Goal: Information Seeking & Learning: Learn about a topic

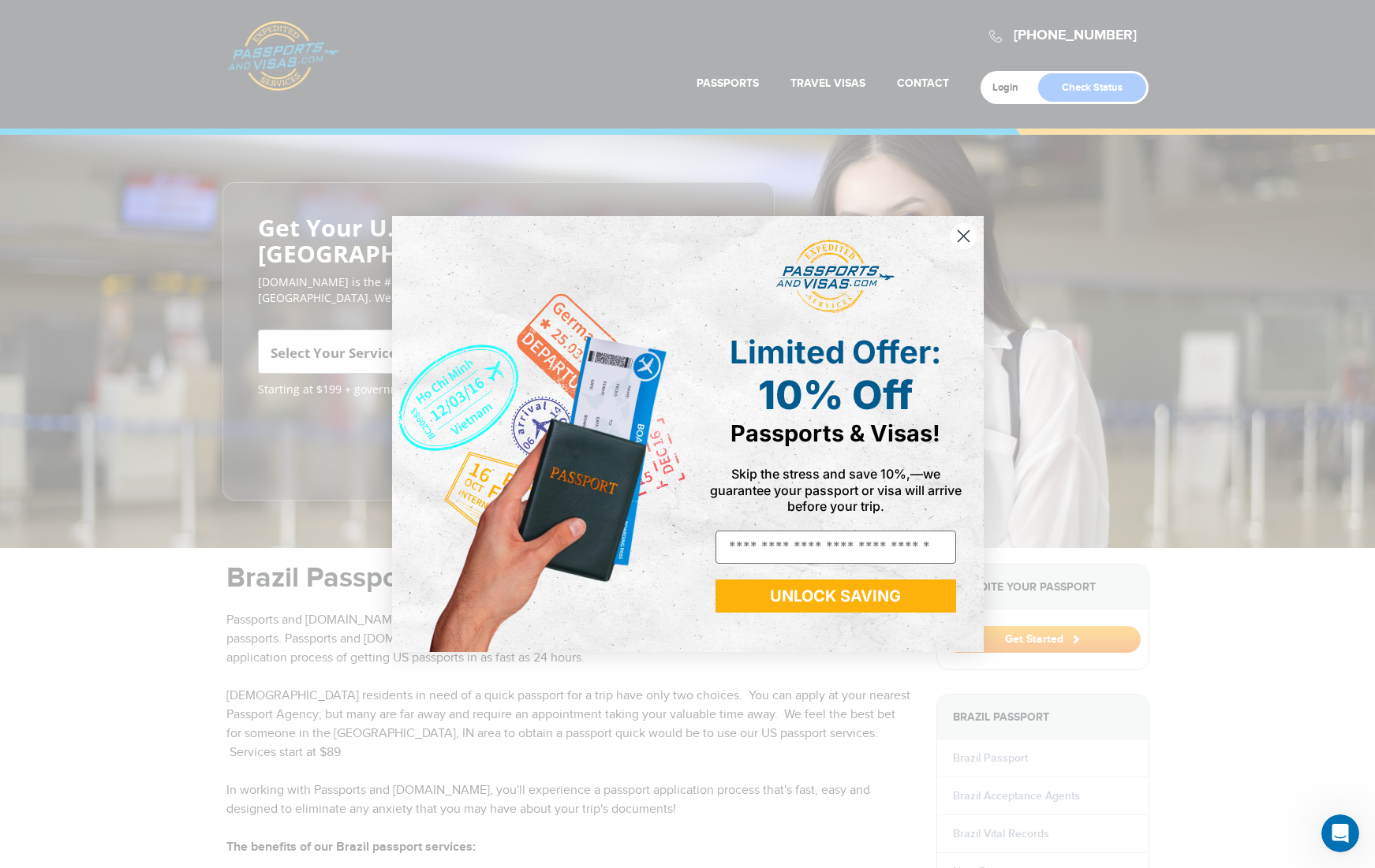
click at [967, 233] on icon "Close dialog" at bounding box center [962, 235] width 11 height 11
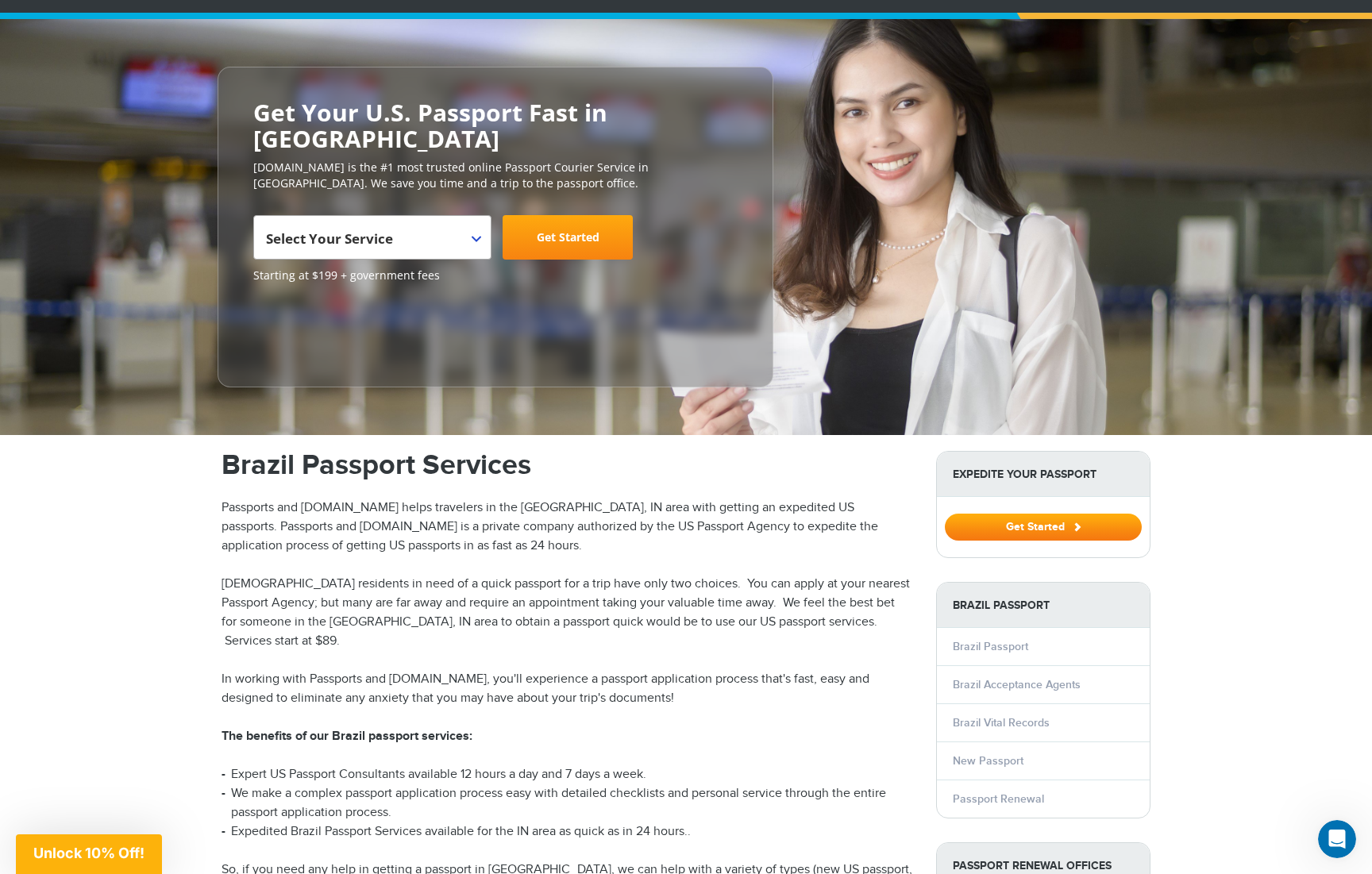
scroll to position [79, 0]
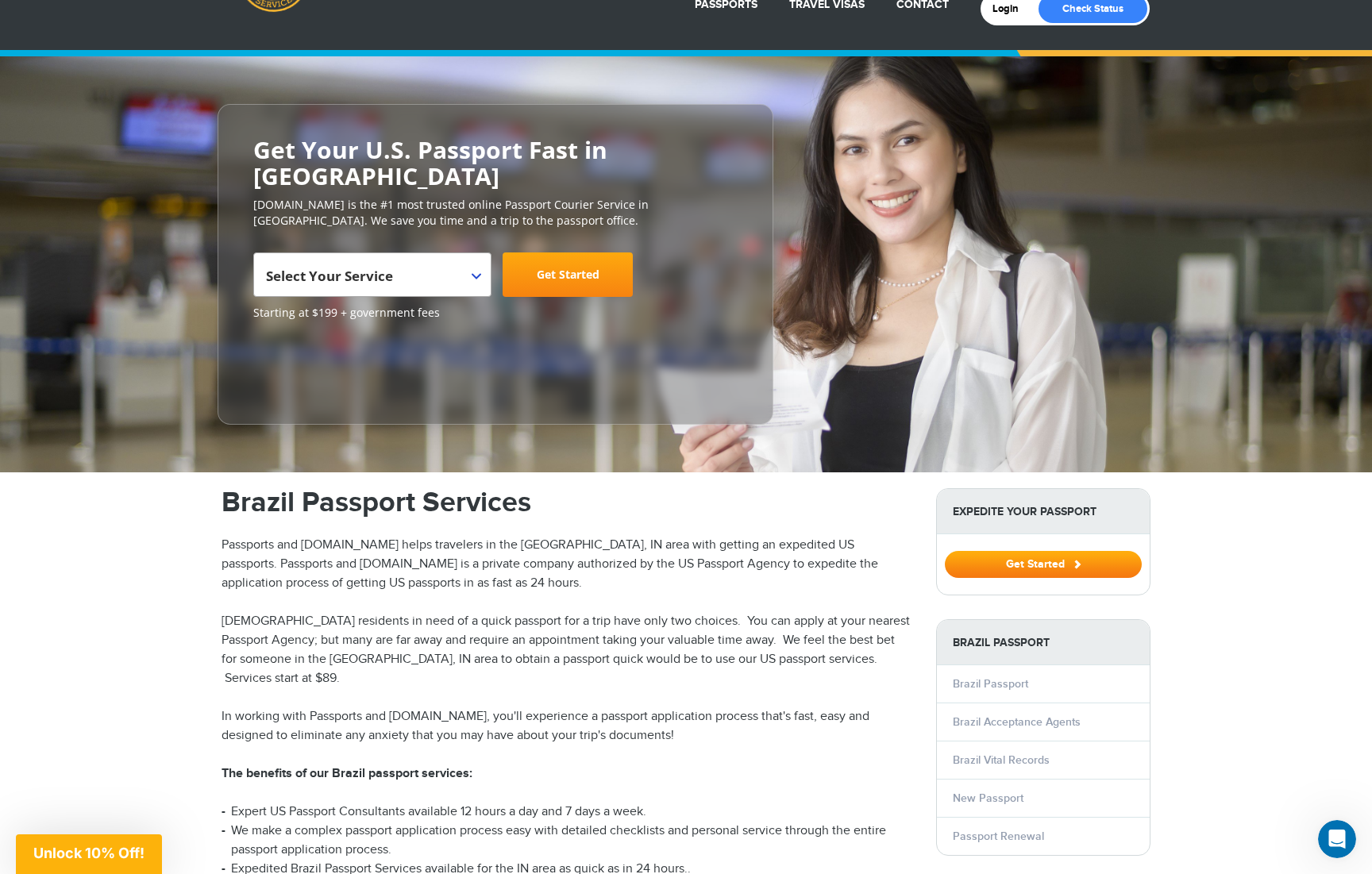
click at [479, 253] on span at bounding box center [483, 263] width 16 height 21
click at [1274, 246] on div "**********" at bounding box center [686, 264] width 1372 height 416
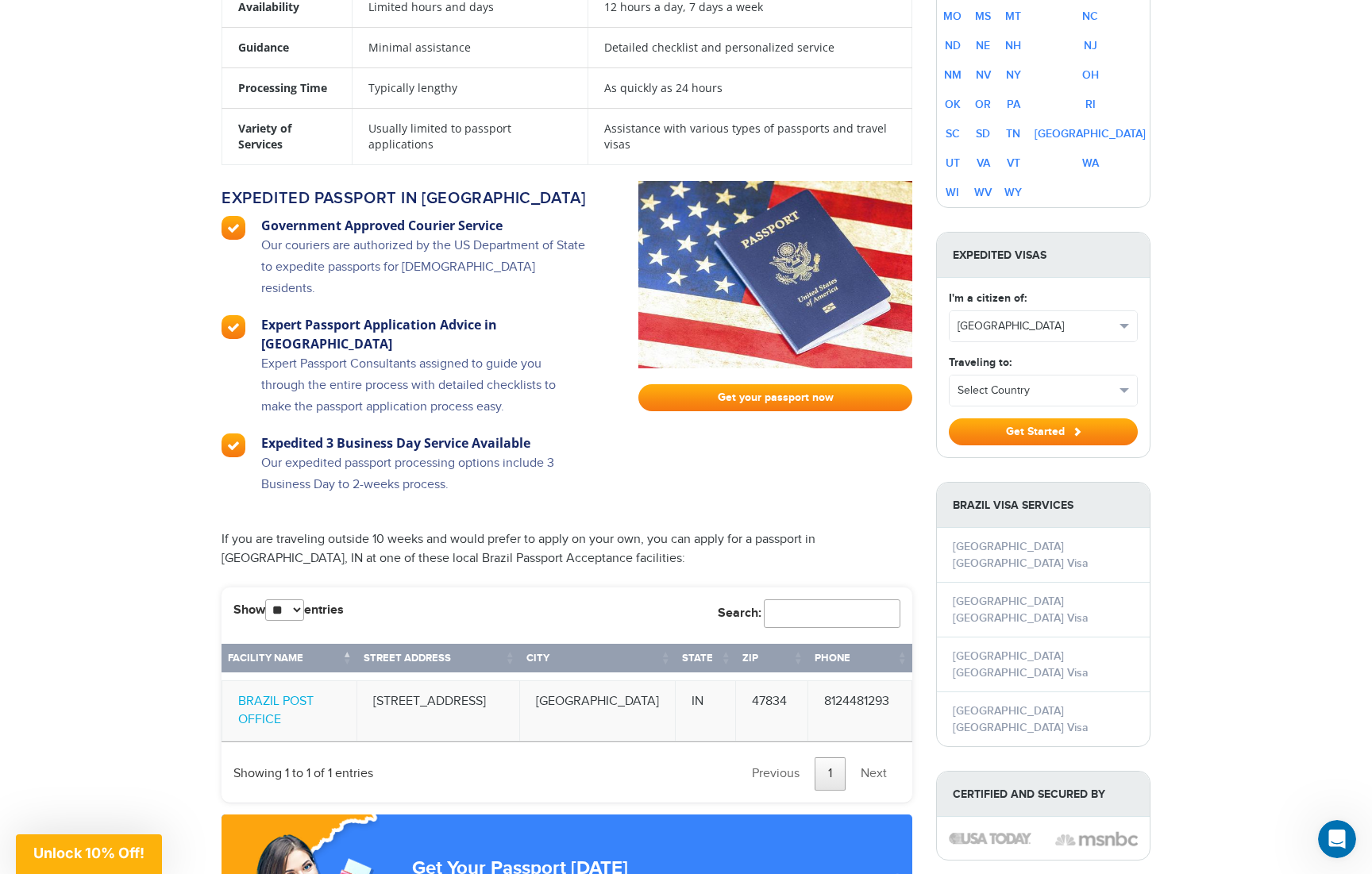
scroll to position [1111, 0]
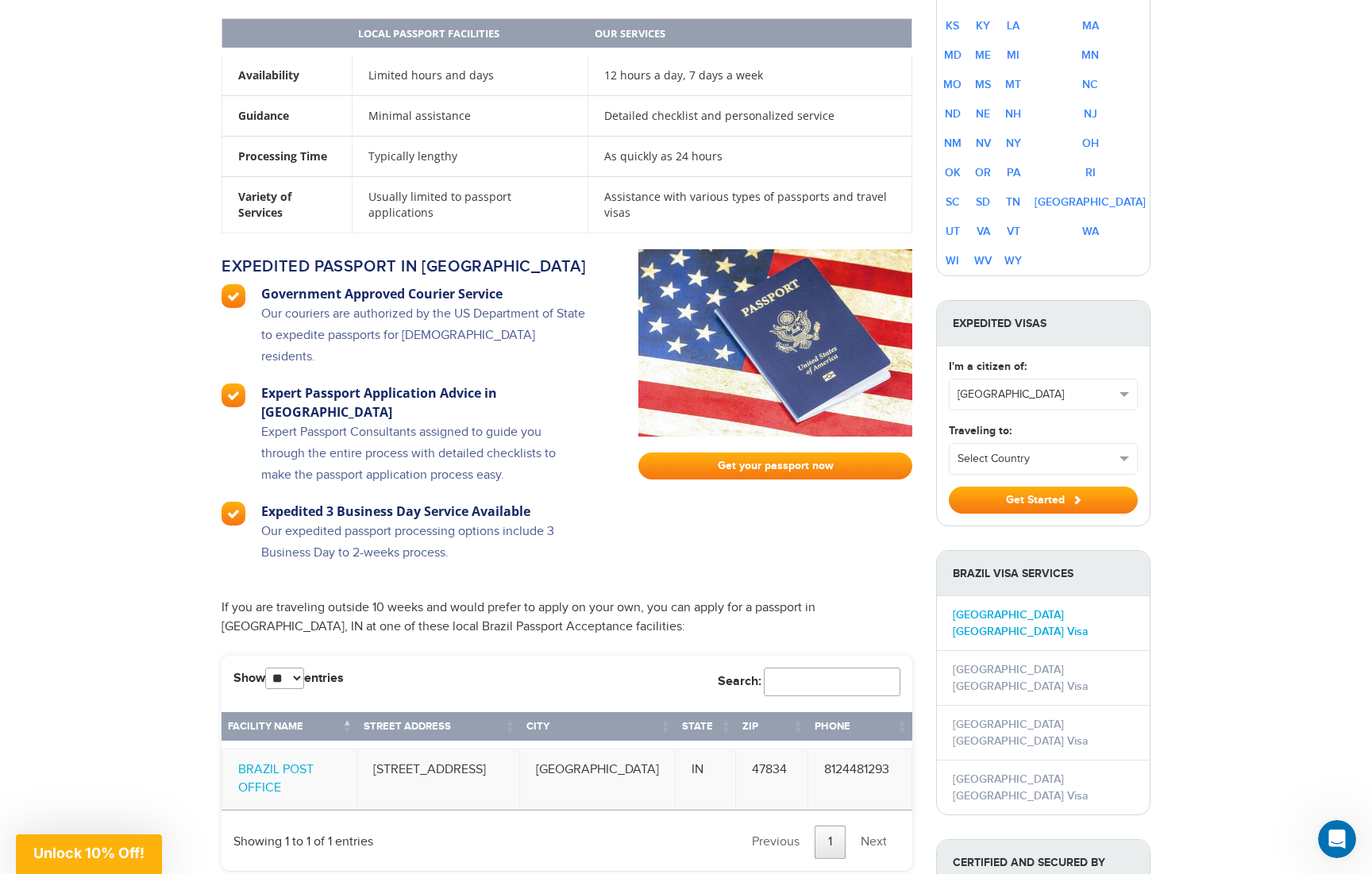
click at [1008, 608] on link "Brazil Brazil Visa" at bounding box center [1020, 623] width 136 height 30
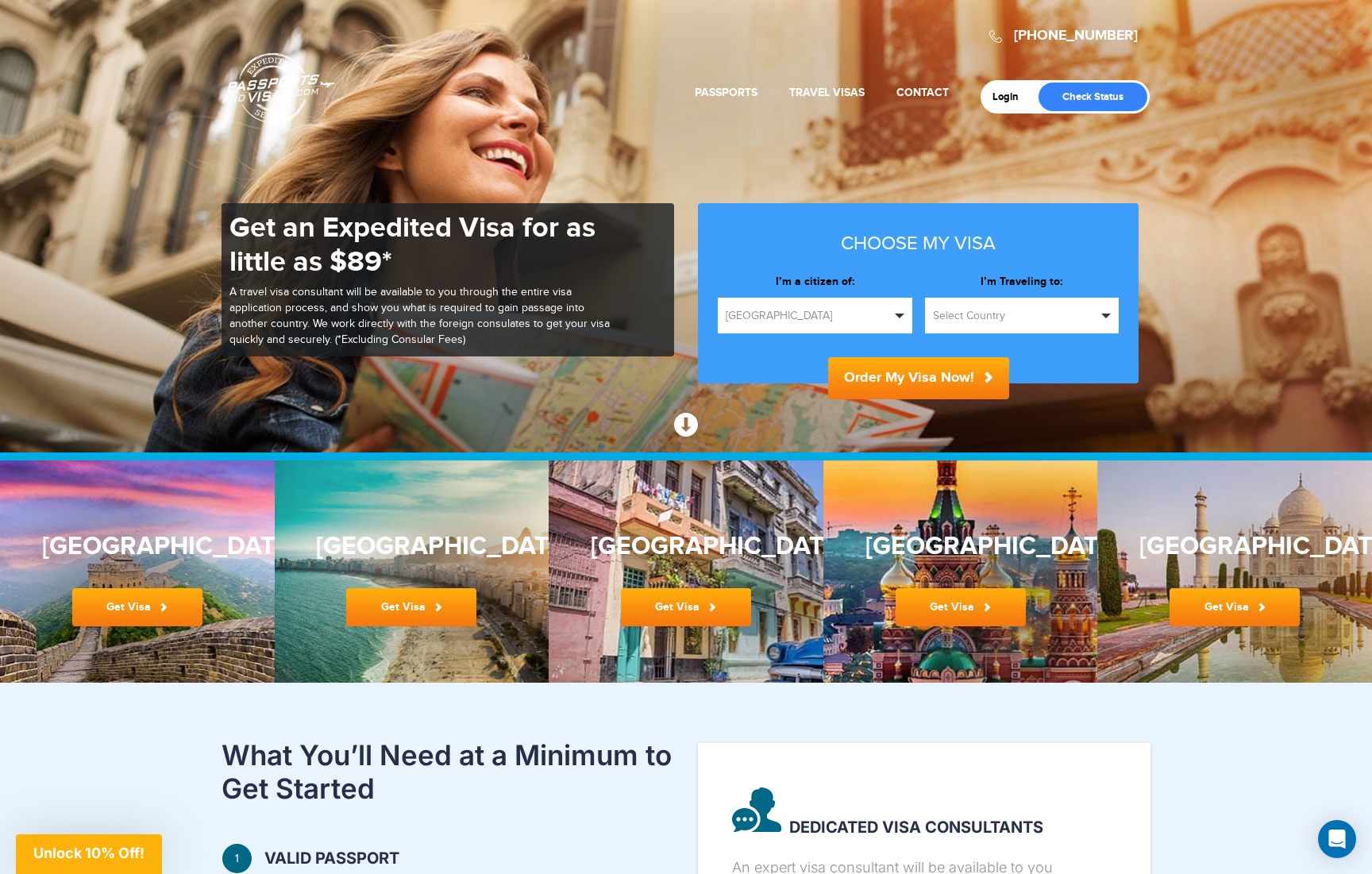
click at [901, 314] on span "button" at bounding box center [900, 315] width 10 height 5
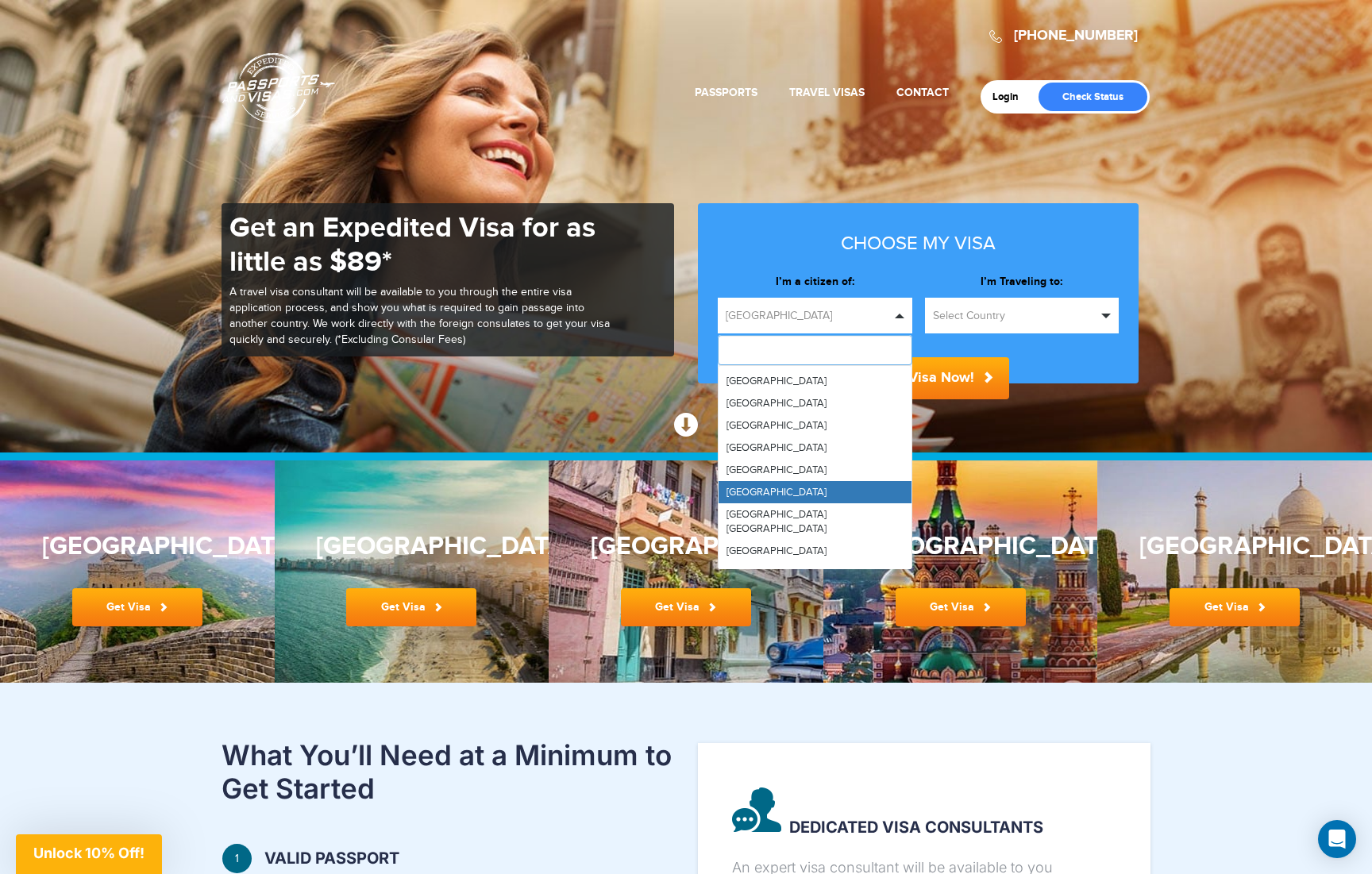
scroll to position [5300, 0]
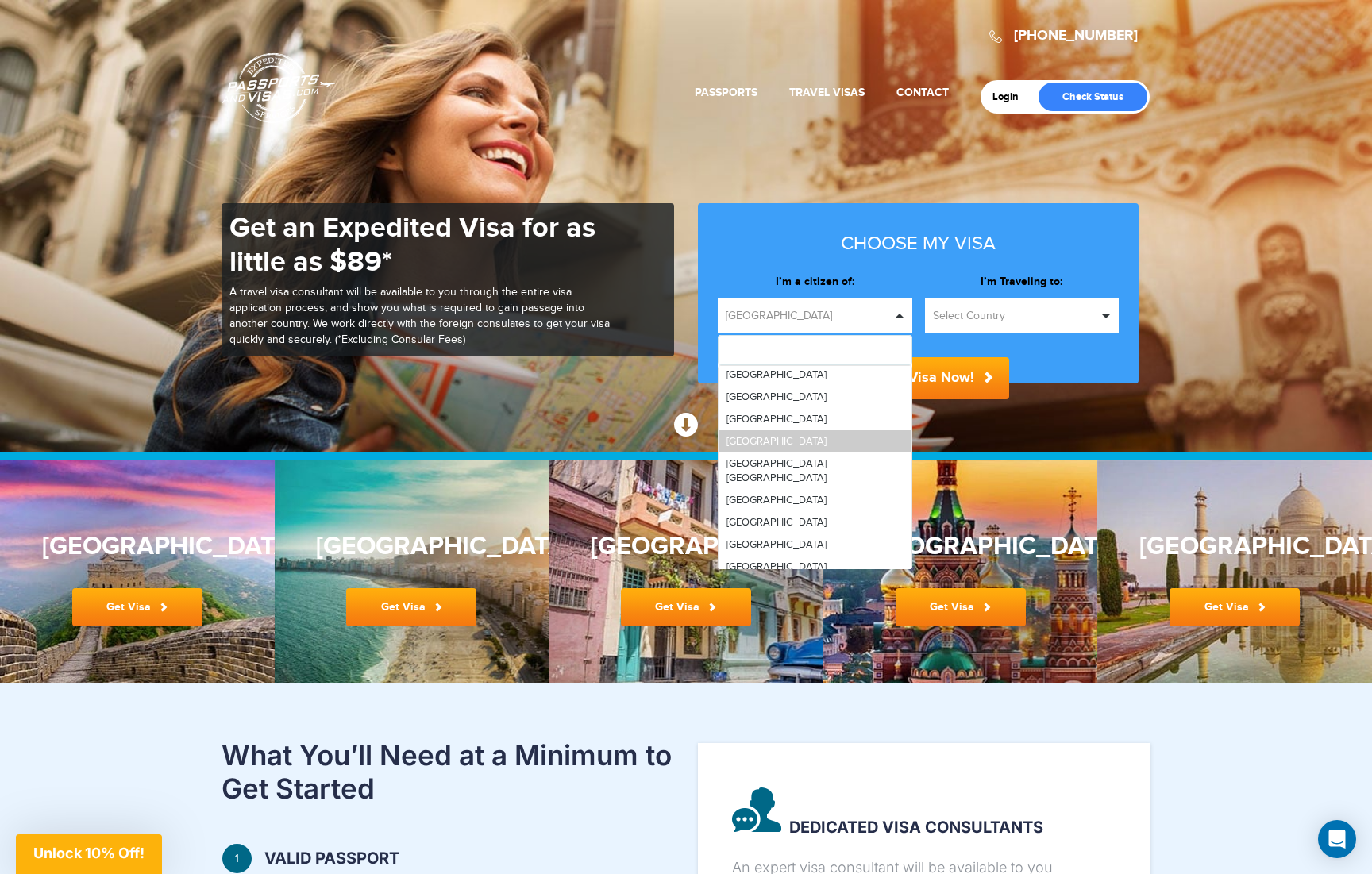
click at [777, 436] on span "[GEOGRAPHIC_DATA]" at bounding box center [776, 441] width 100 height 13
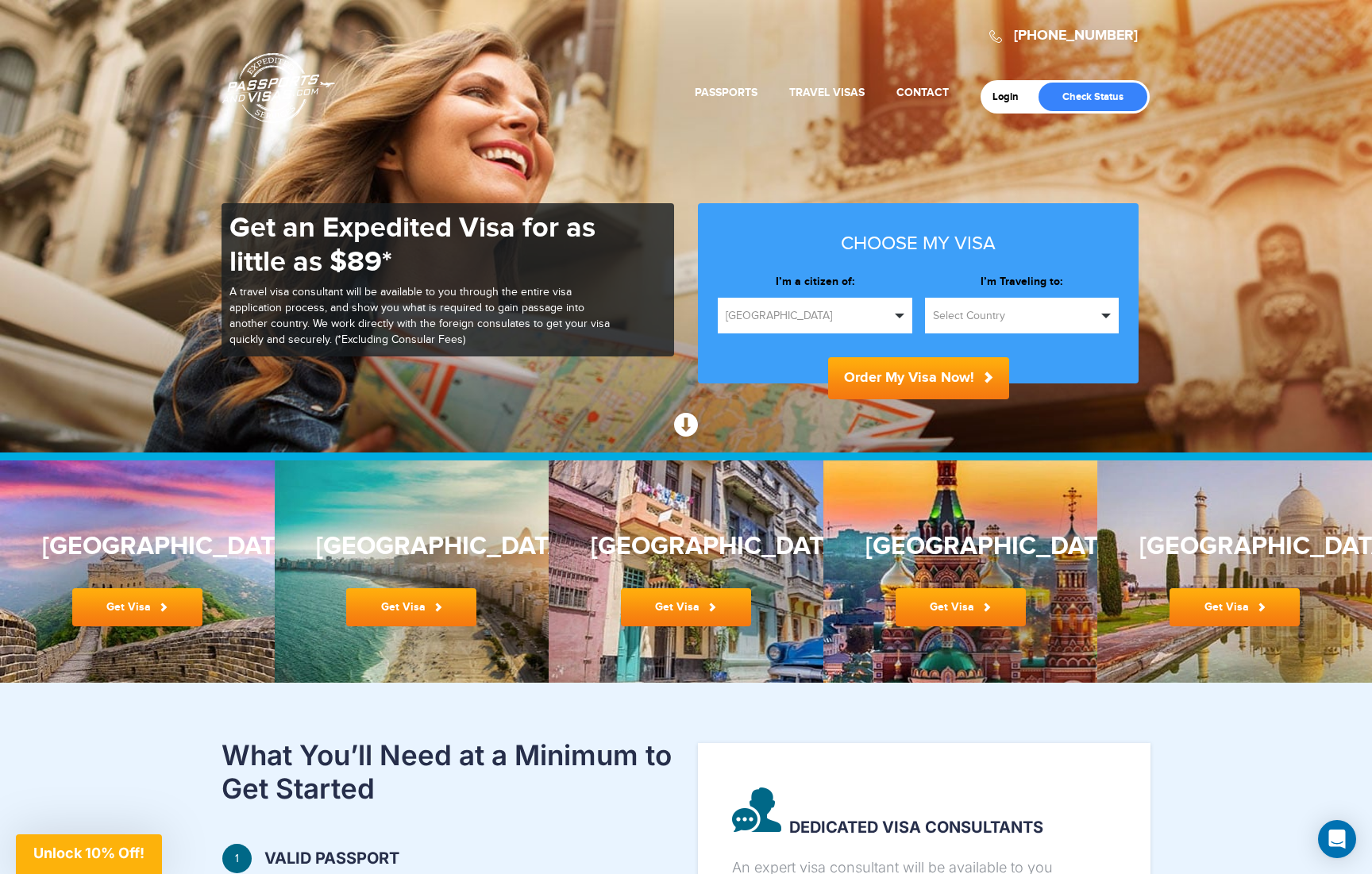
click at [1108, 317] on button "Select Country" at bounding box center [1022, 315] width 194 height 36
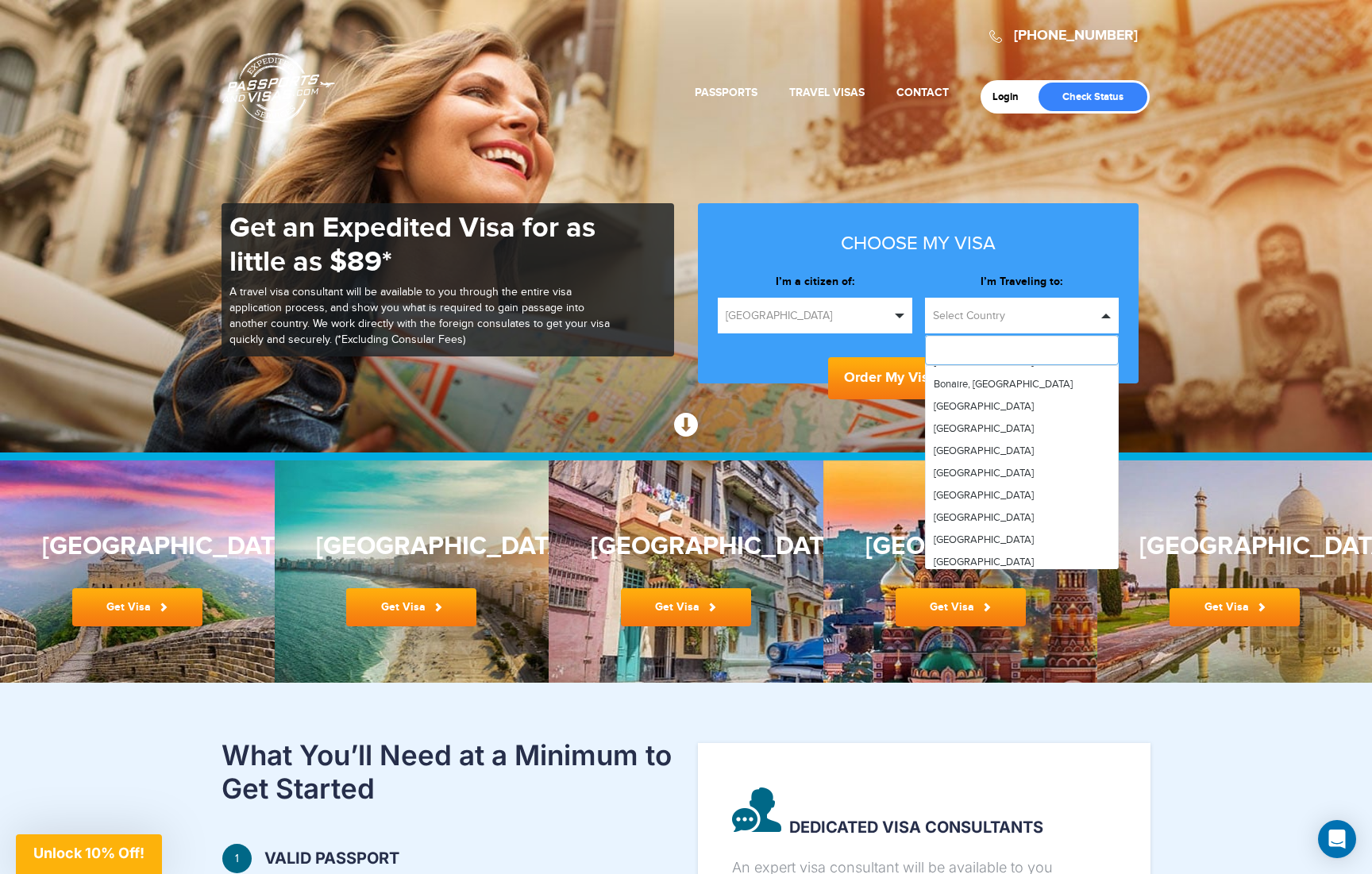
scroll to position [635, 0]
click at [947, 405] on span "[GEOGRAPHIC_DATA]" at bounding box center [983, 409] width 100 height 13
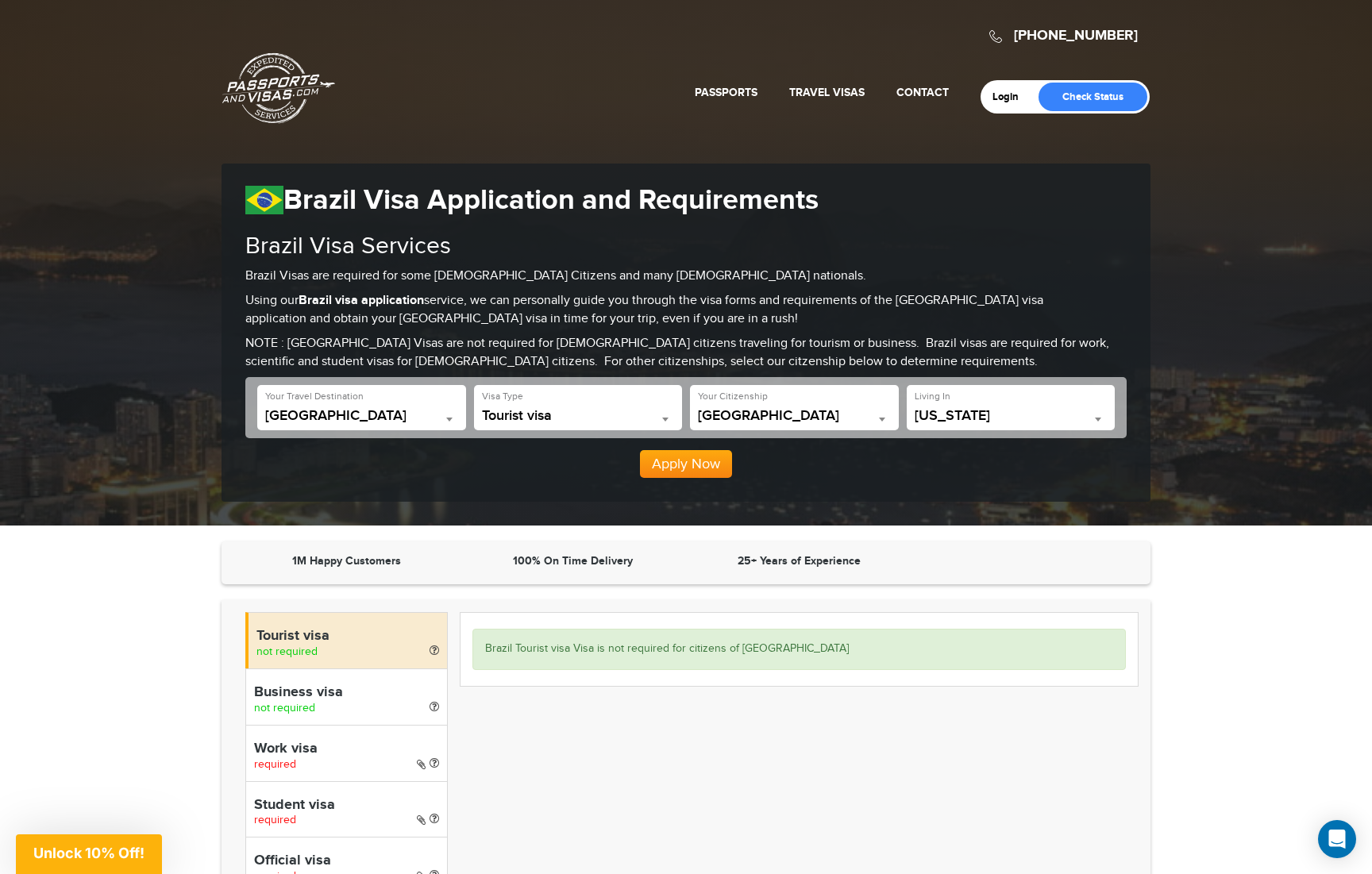
click at [1099, 414] on span at bounding box center [1098, 419] width 16 height 21
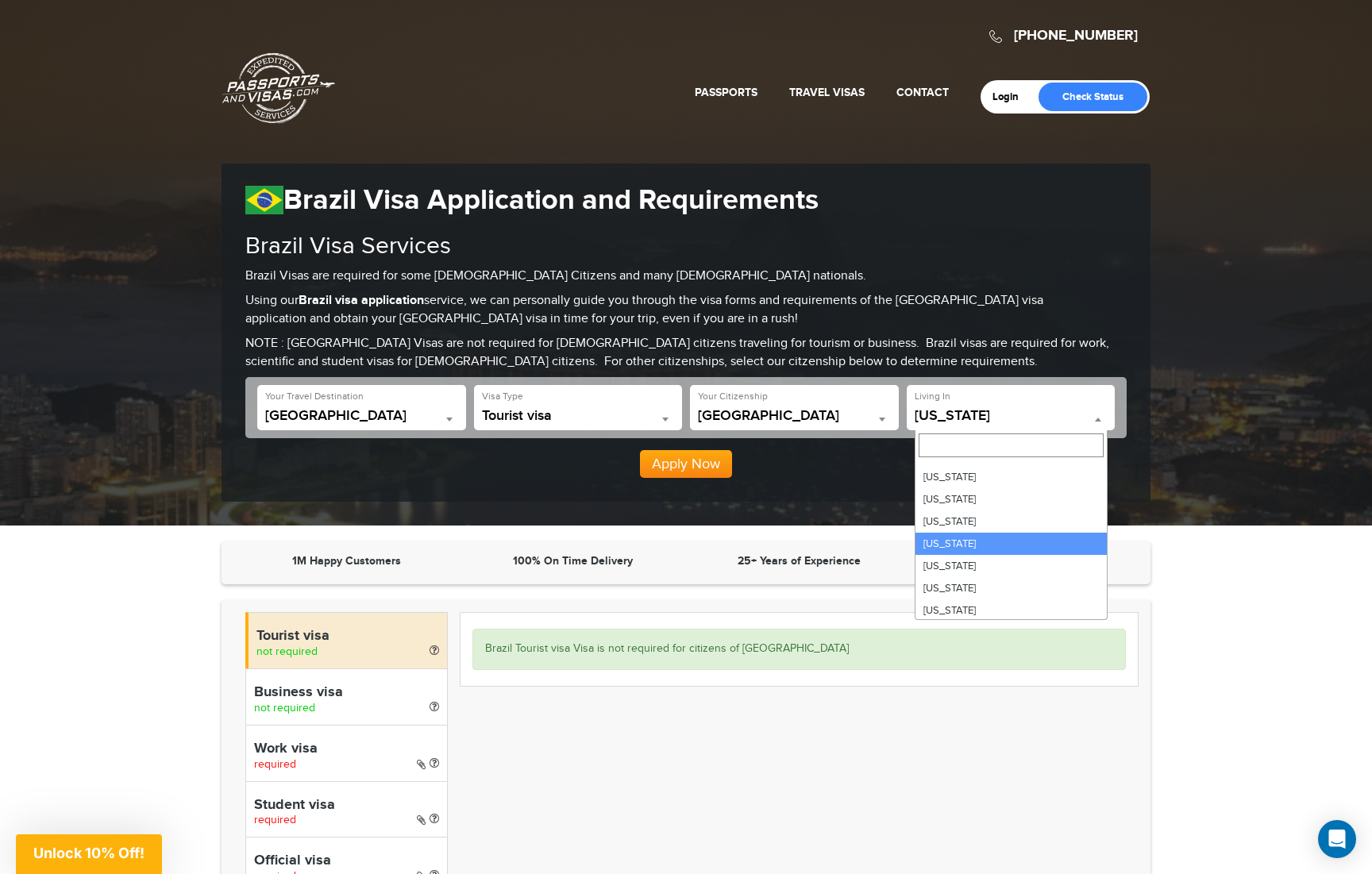
scroll to position [159, 0]
select select "**"
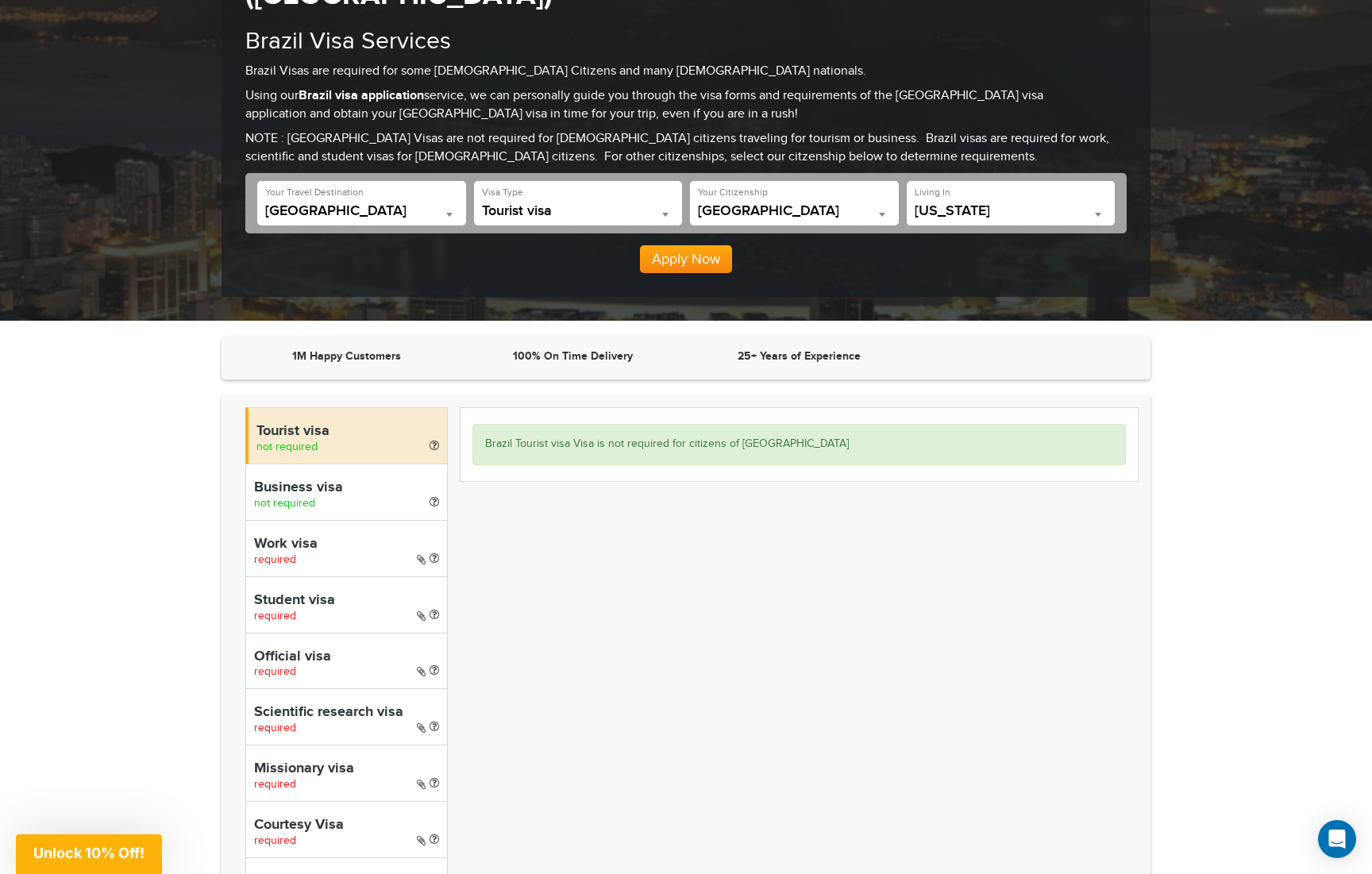
scroll to position [238, 0]
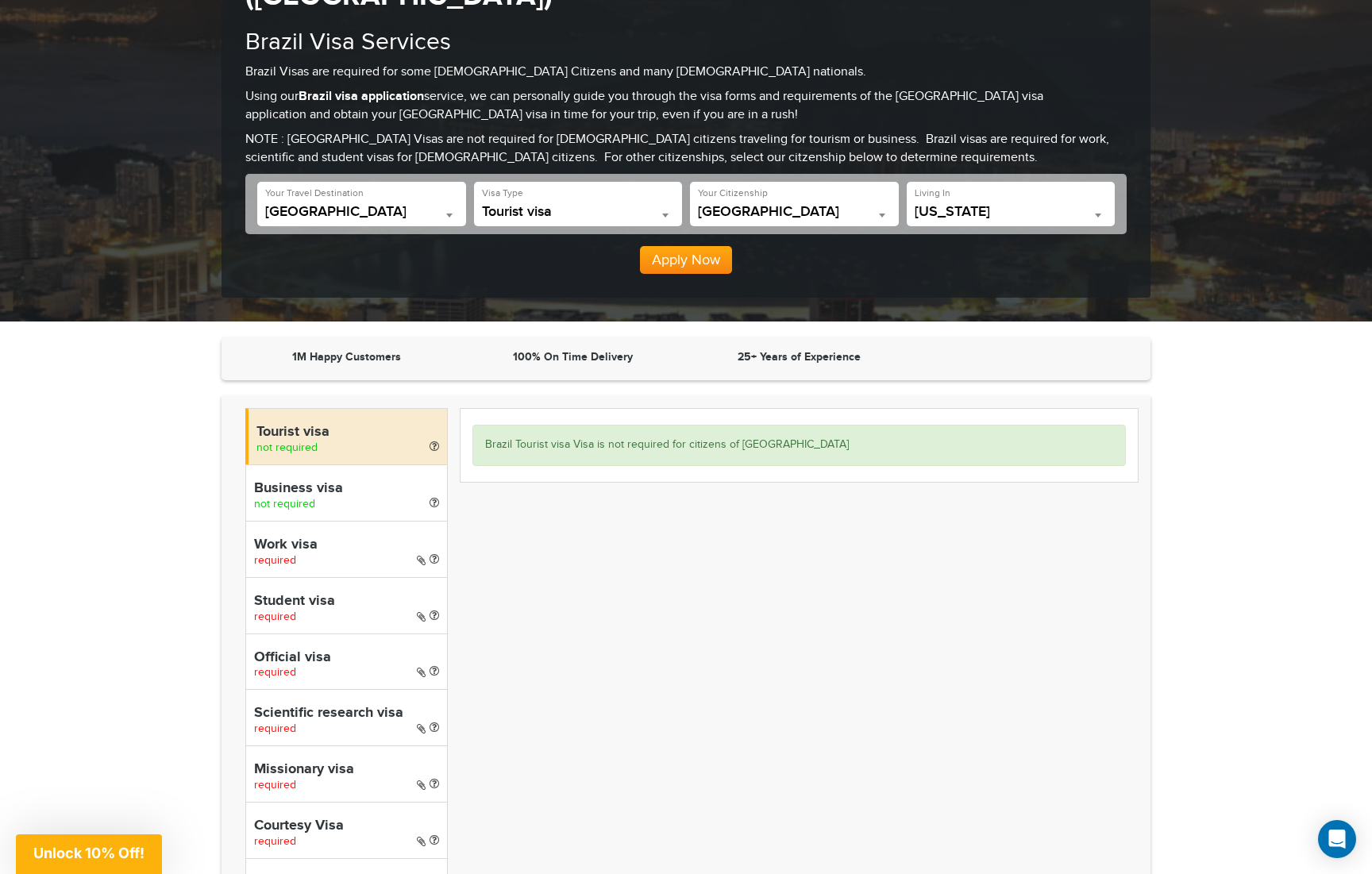
click at [784, 463] on div "Tourist visa not required Business visa not required Work visa required Student…" at bounding box center [686, 802] width 929 height 812
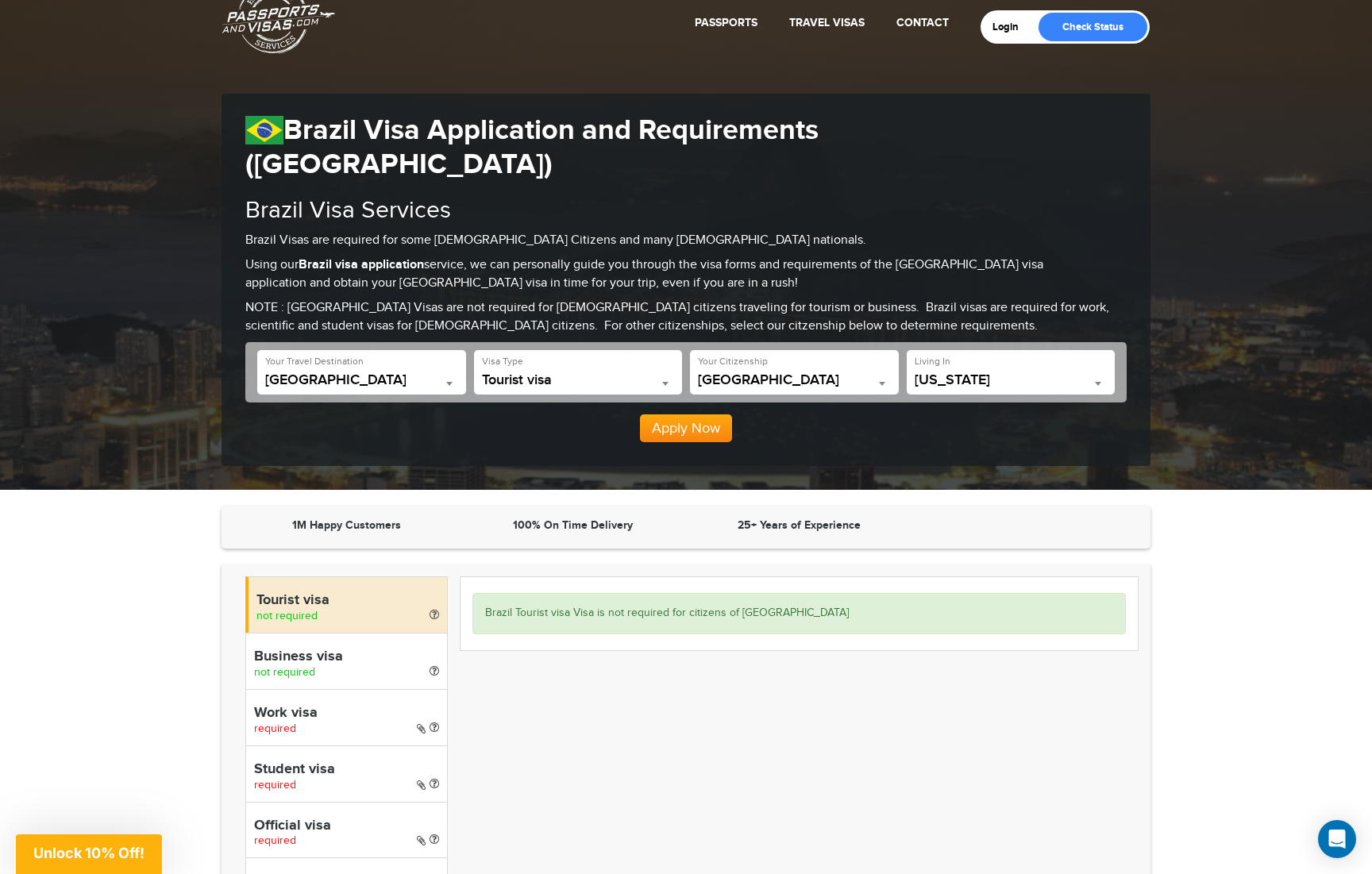
scroll to position [0, 0]
